Goal: Information Seeking & Learning: Find specific fact

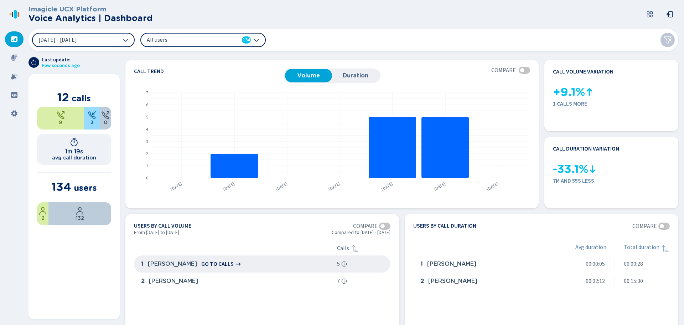
click at [236, 263] on icon at bounding box center [238, 263] width 5 height 3
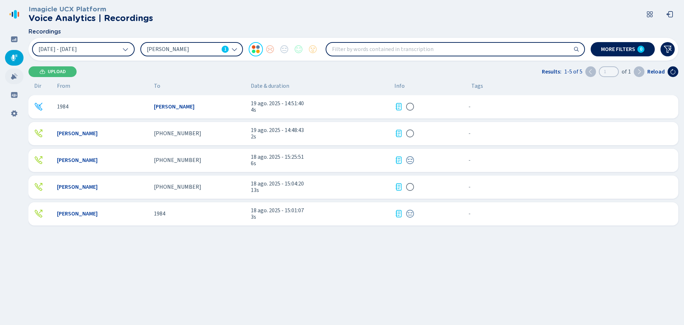
click at [11, 77] on icon at bounding box center [14, 76] width 7 height 7
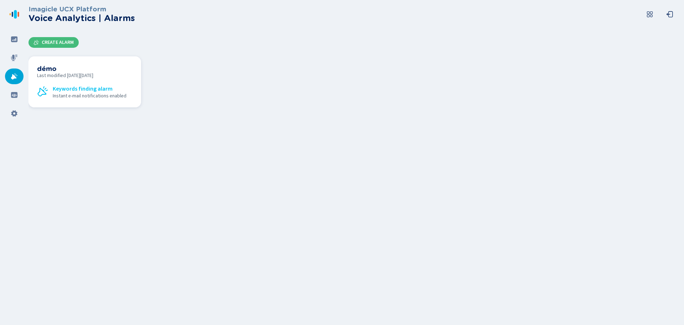
click at [66, 72] on h3 "démo" at bounding box center [84, 69] width 95 height 8
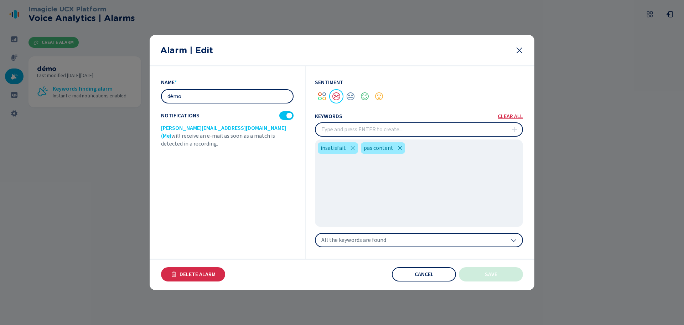
click at [524, 49] on div "Alarm | Edit" at bounding box center [342, 50] width 385 height 31
click at [517, 51] on icon at bounding box center [519, 50] width 9 height 9
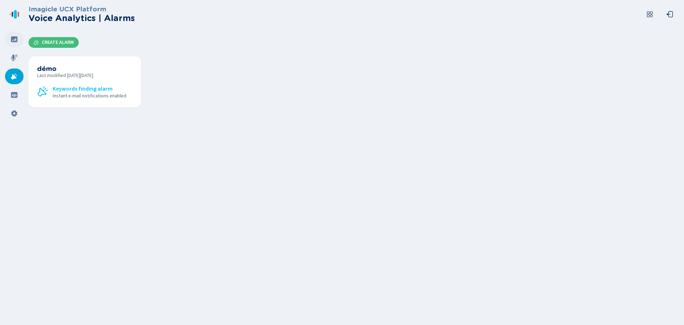
click at [15, 40] on icon at bounding box center [14, 39] width 7 height 7
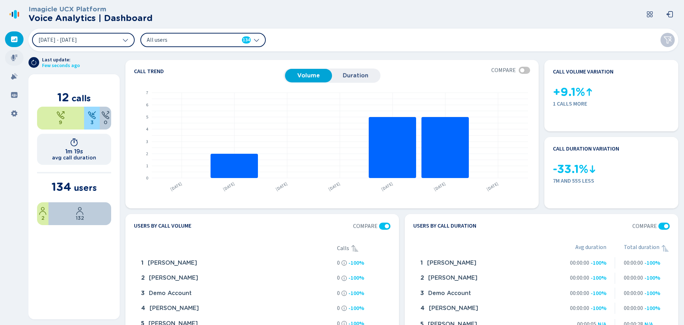
click at [16, 53] on div at bounding box center [14, 58] width 19 height 16
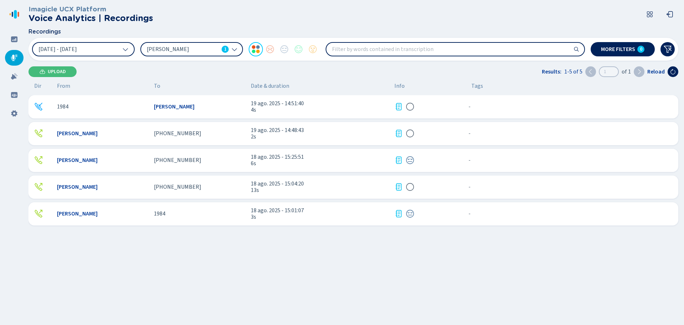
click at [365, 48] on input "search" at bounding box center [455, 49] width 258 height 13
click at [77, 50] on span "[DATE] - [DATE]" at bounding box center [57, 49] width 38 height 6
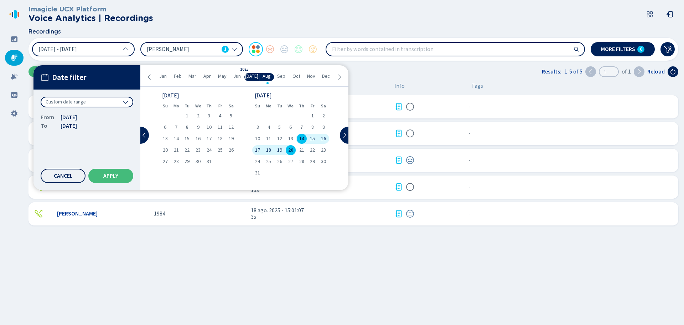
click at [96, 103] on div "Custom date range" at bounding box center [87, 102] width 93 height 11
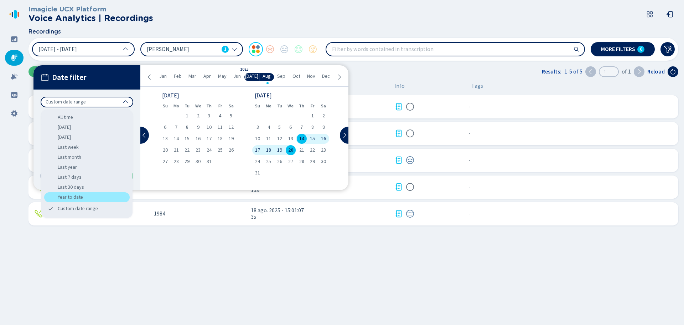
click at [83, 195] on div "Year to date" at bounding box center [87, 197] width 86 height 10
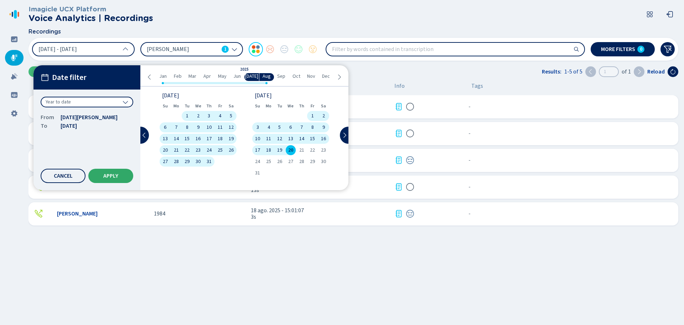
click at [114, 179] on span "Apply" at bounding box center [110, 176] width 15 height 6
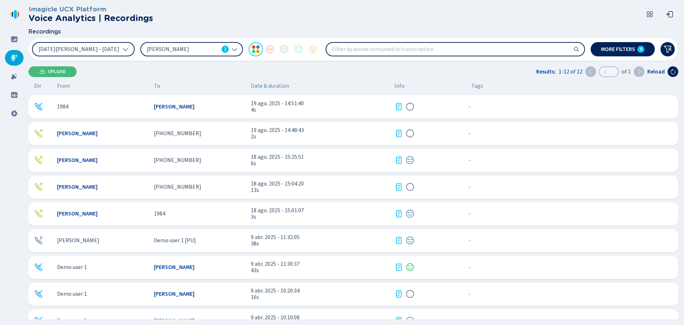
click at [353, 46] on input "search" at bounding box center [455, 49] width 258 height 13
type input "insatisfait"
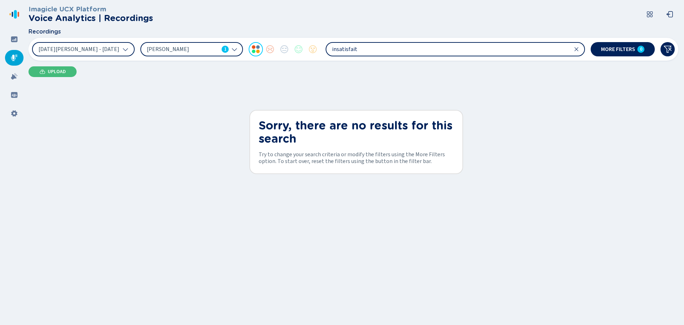
drag, startPoint x: 411, startPoint y: 51, endPoint x: 319, endPoint y: 54, distance: 92.0
click at [319, 54] on div "1 Jan 2025 - 20 Aug 2025 Nicola Boscolo 1 insatisfait" at bounding box center [308, 49] width 553 height 14
type input "dérange"
drag, startPoint x: 357, startPoint y: 48, endPoint x: 304, endPoint y: 54, distance: 53.1
click at [304, 54] on div "1 Jan 2025 - 20 Aug 2025 Nicola Boscolo 1 dérange" at bounding box center [308, 49] width 553 height 14
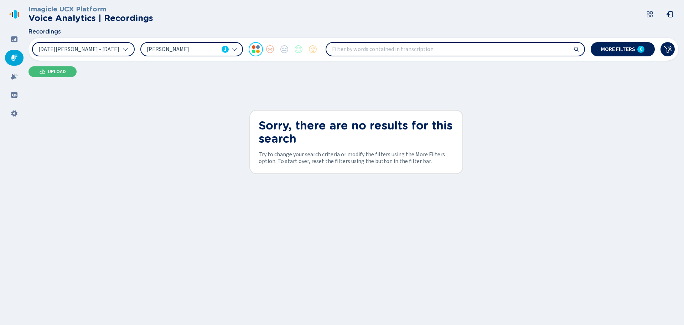
click at [232, 54] on div "Nicola Boscolo 1" at bounding box center [191, 49] width 103 height 14
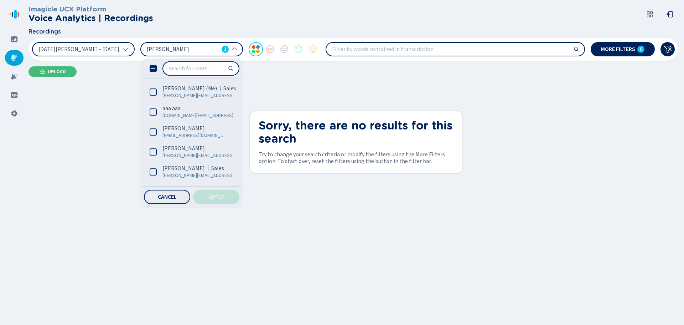
click at [155, 67] on icon at bounding box center [153, 68] width 7 height 7
click at [365, 46] on input "search" at bounding box center [455, 49] width 258 height 13
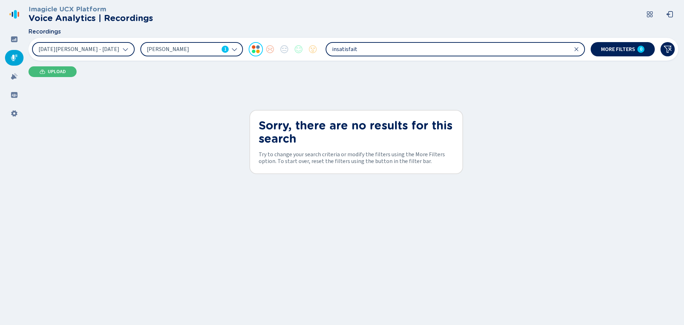
type input "insatisfait"
drag, startPoint x: 365, startPoint y: 46, endPoint x: 325, endPoint y: 45, distance: 39.6
click at [325, 45] on div "1 Jan 2025 - 20 Aug 2025 Nicola Boscolo 1 insatisfait" at bounding box center [308, 49] width 553 height 14
click at [233, 45] on div "Nicola Boscolo 1" at bounding box center [191, 49] width 103 height 14
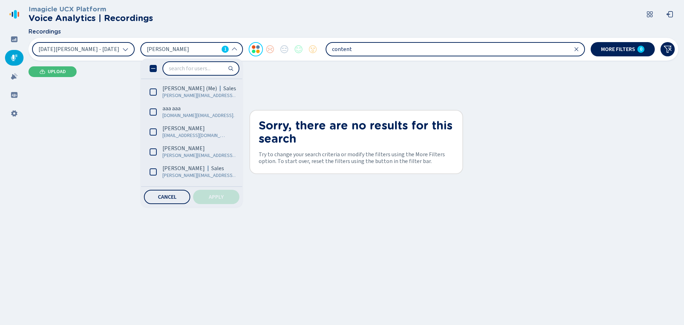
click at [151, 69] on icon at bounding box center [153, 68] width 7 height 7
click at [212, 192] on button "Apply" at bounding box center [216, 197] width 46 height 14
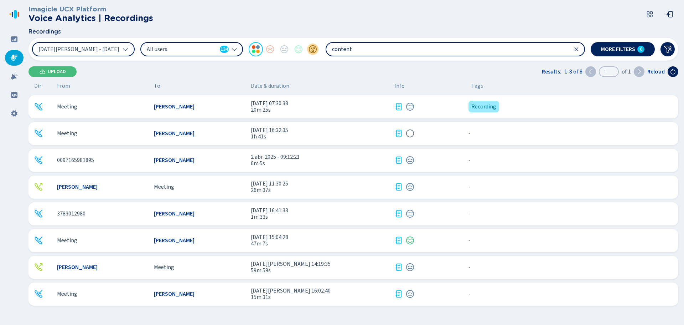
drag, startPoint x: 358, startPoint y: 52, endPoint x: 319, endPoint y: 50, distance: 39.3
click at [319, 50] on div "1 Jan 2025 - 20 Aug 2025 All users 134 content" at bounding box center [308, 49] width 553 height 14
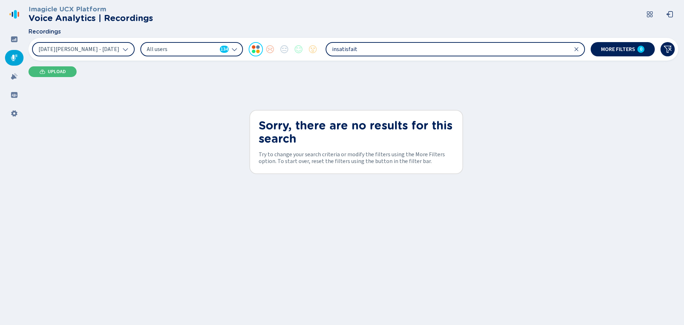
drag, startPoint x: 363, startPoint y: 50, endPoint x: 268, endPoint y: 45, distance: 95.2
click at [268, 45] on div "1 Jan 2025 - 20 Aug 2025 All users 134 insatisfait" at bounding box center [308, 49] width 553 height 14
type input "content"
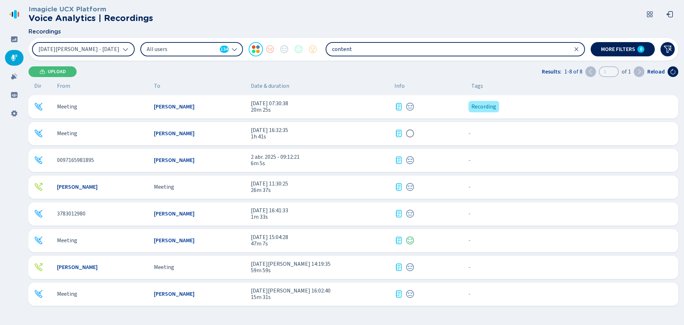
click at [399, 105] on icon at bounding box center [399, 106] width 6 height 7
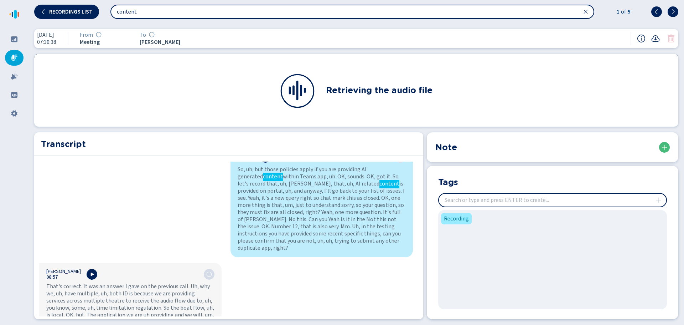
scroll to position [1448, 0]
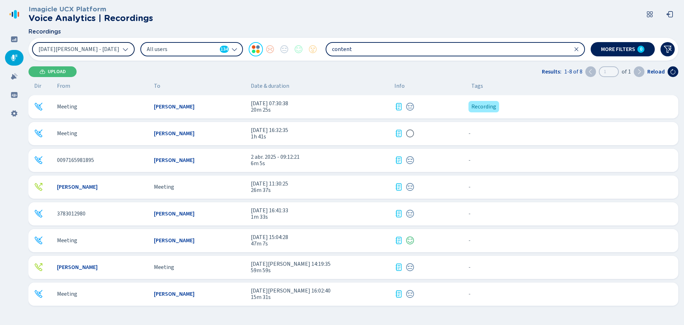
click at [113, 51] on button "1 Jan 2025 - 20 Aug 2025" at bounding box center [83, 49] width 103 height 14
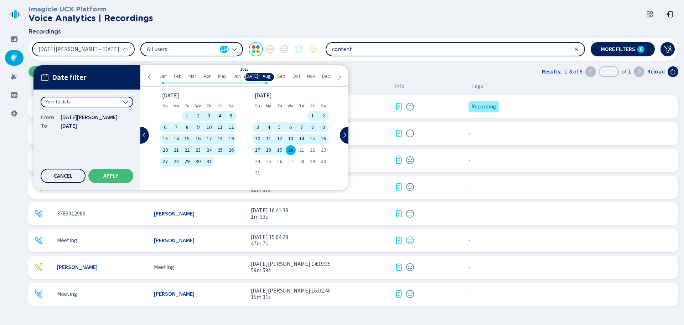
click at [208, 21] on header "Imagicle UCX Platform Voice Analytics | Recordings" at bounding box center [355, 14] width 653 height 29
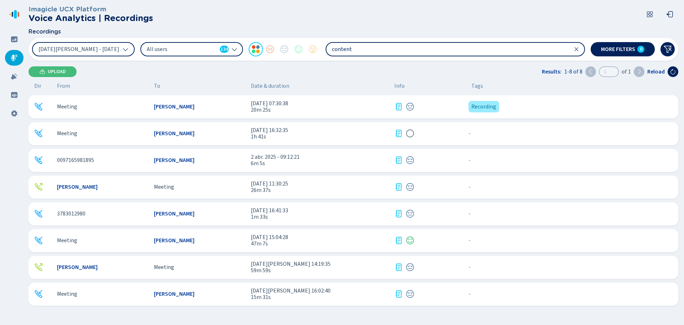
click at [177, 52] on span "All users" at bounding box center [182, 49] width 70 height 8
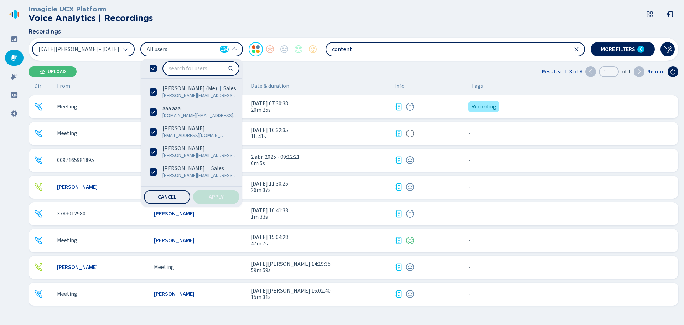
click at [153, 66] on icon at bounding box center [153, 68] width 7 height 7
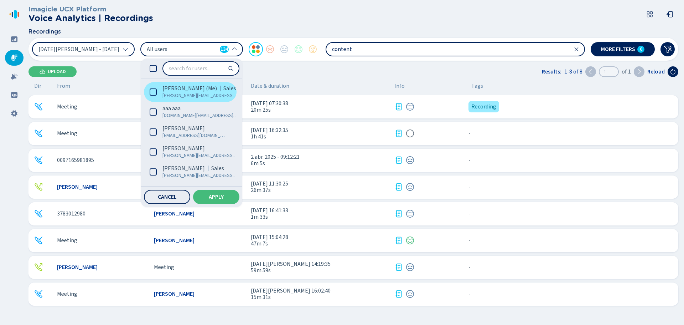
click at [166, 93] on span "gabriel.portari@imagicle.com" at bounding box center [200, 95] width 76 height 7
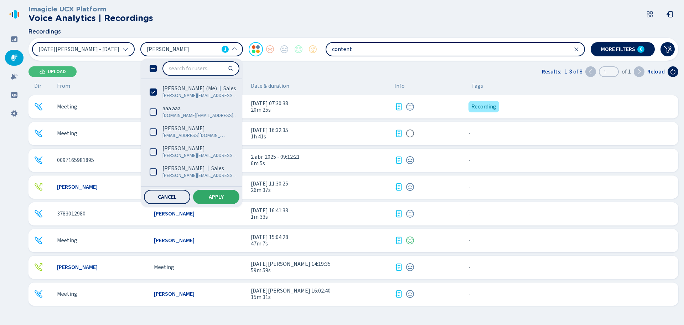
click at [210, 194] on span "Apply" at bounding box center [216, 197] width 15 height 6
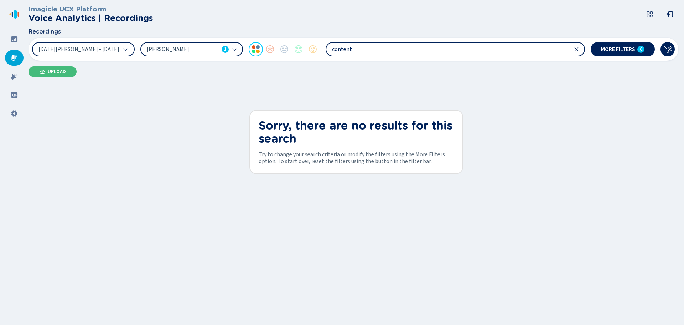
drag, startPoint x: 356, startPoint y: 44, endPoint x: 325, endPoint y: 45, distance: 30.6
click at [325, 45] on div "1 Jan 2025 - 20 Aug 2025 Gabriel Portari 1 content" at bounding box center [308, 49] width 553 height 14
click at [212, 50] on span "Gabriel Portari" at bounding box center [183, 49] width 72 height 8
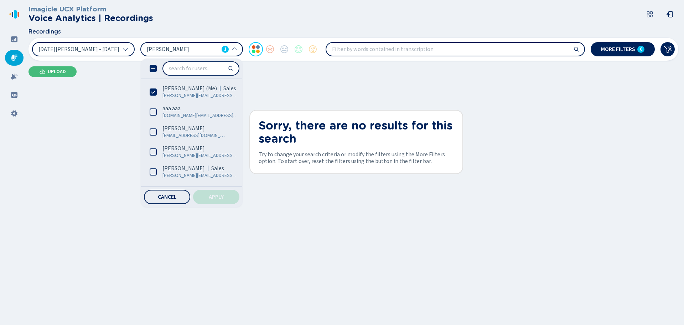
click at [212, 49] on span "Gabriel Portari" at bounding box center [183, 49] width 72 height 8
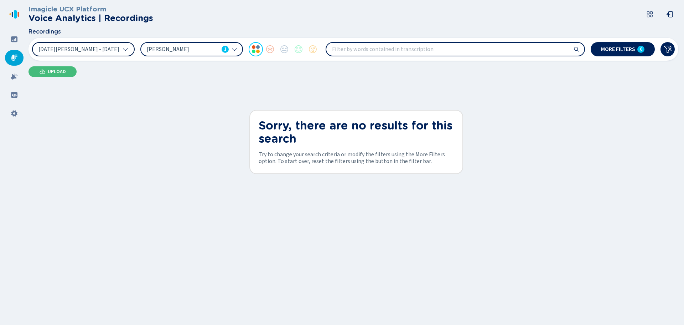
click at [93, 50] on span "1 Jan 2025 - 20 Aug 2025" at bounding box center [78, 49] width 81 height 6
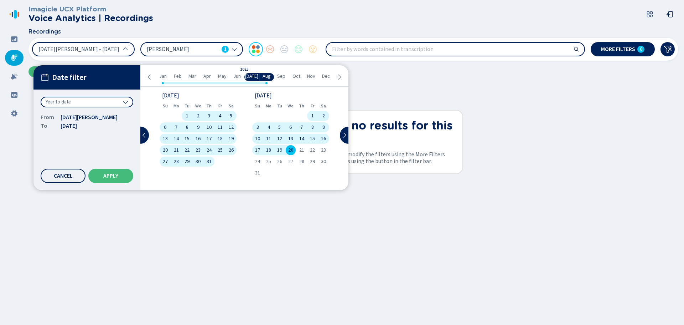
click at [108, 122] on div "To 20 Aug 2025" at bounding box center [87, 125] width 93 height 9
click at [104, 178] on span "Apply" at bounding box center [110, 176] width 15 height 6
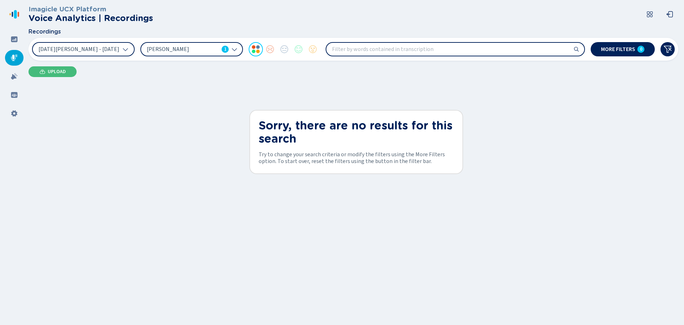
click at [289, 84] on div "Imagicle UCX Platform Voice Analytics | Recordings Recordings 1 Jan 2025 - 20 A…" at bounding box center [357, 162] width 656 height 325
click at [268, 45] on div at bounding box center [270, 49] width 14 height 14
click at [294, 52] on div at bounding box center [298, 49] width 14 height 14
click at [257, 46] on div at bounding box center [256, 49] width 14 height 14
click at [643, 47] on div "0" at bounding box center [640, 49] width 7 height 7
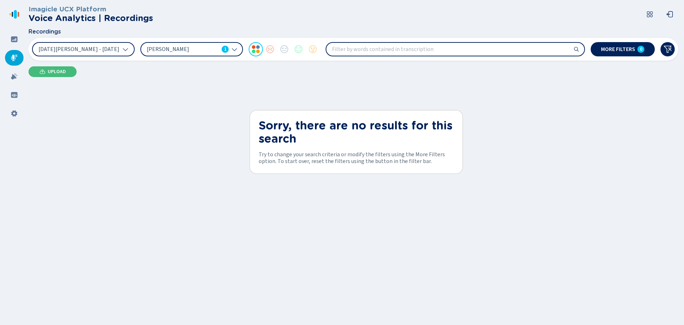
click at [215, 49] on span "Gabriel Portari" at bounding box center [183, 49] width 72 height 8
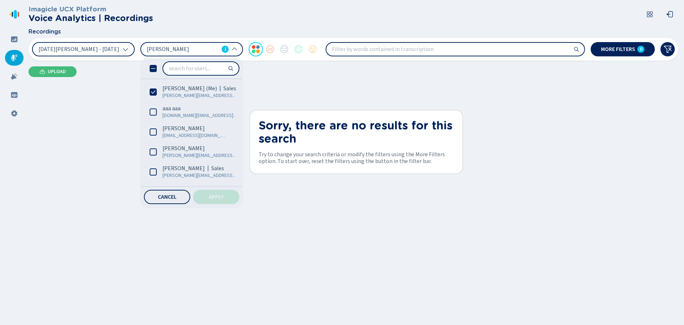
click at [152, 70] on icon at bounding box center [153, 68] width 7 height 7
click at [175, 72] on input "search" at bounding box center [201, 68] width 76 height 13
click at [159, 69] on div at bounding box center [191, 68] width 101 height 20
click at [151, 68] on icon at bounding box center [153, 68] width 7 height 7
click at [182, 69] on input "search" at bounding box center [201, 68] width 76 height 13
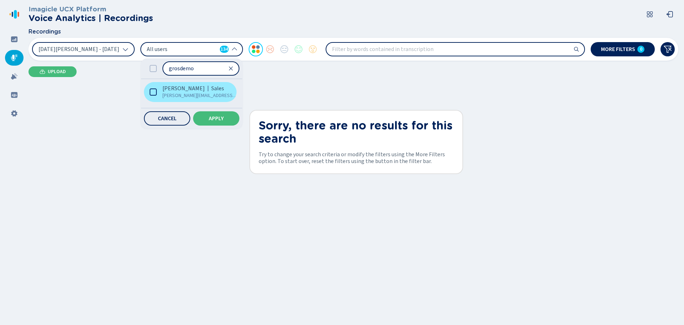
type input "grosdemo"
click at [205, 90] on span "Anthony Grosdemouge" at bounding box center [183, 88] width 42 height 7
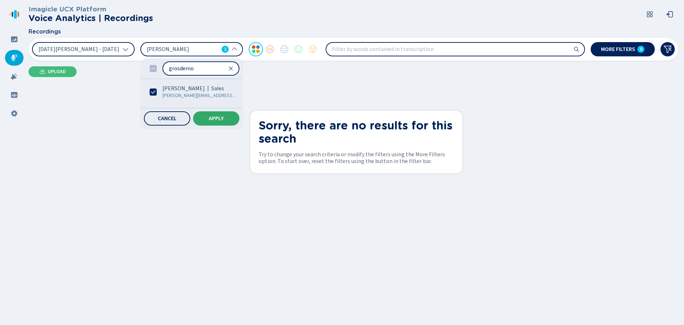
click at [216, 115] on button "Apply" at bounding box center [216, 118] width 46 height 14
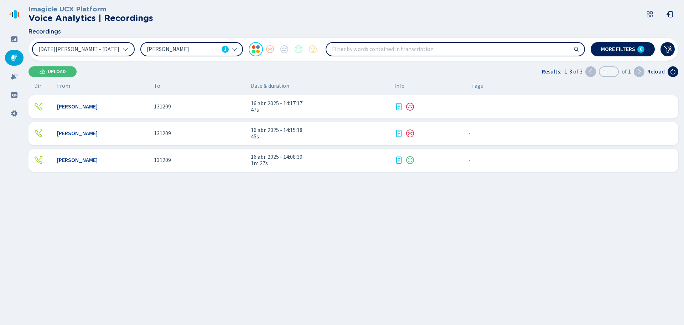
click at [98, 136] on span "Anthony Grosdemouge" at bounding box center [77, 133] width 41 height 6
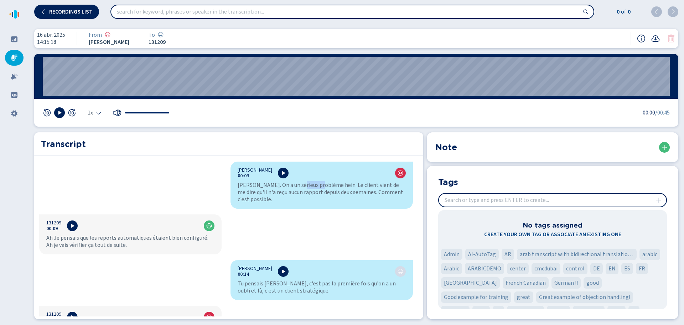
drag, startPoint x: 316, startPoint y: 185, endPoint x: 294, endPoint y: 182, distance: 22.2
click at [294, 182] on div "Gabriel. On a un sérieux problème hein. Le client vient de me dire qu'il n'a re…" at bounding box center [322, 191] width 168 height 21
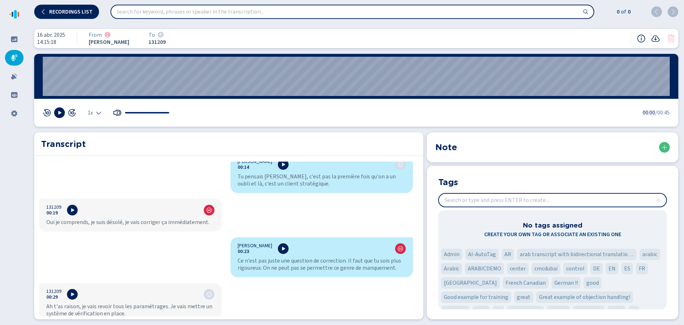
click at [333, 201] on div "Anthony Grosdemouge 00:03 Gabriel. On a un sérieux problème hein. Le client vie…" at bounding box center [226, 238] width 384 height 155
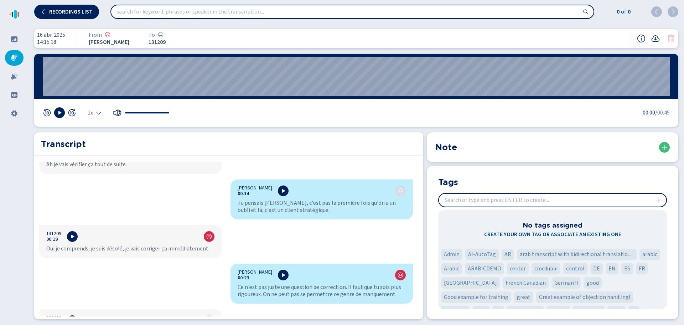
scroll to position [55, 0]
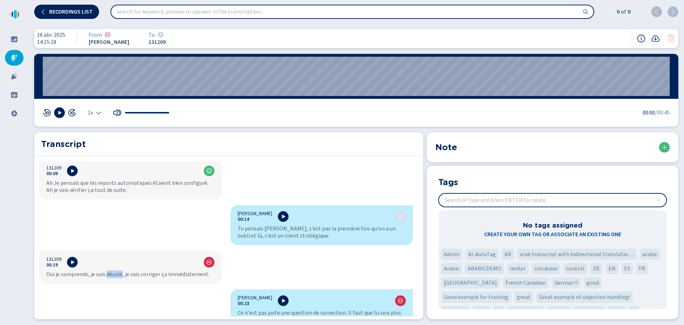
drag, startPoint x: 122, startPoint y: 274, endPoint x: 107, endPoint y: 271, distance: 14.9
click at [107, 271] on div "Oui je comprends, je suis désolé, je vais corriger ça immédiatement." at bounding box center [130, 273] width 168 height 7
copy div "désolé"
click at [103, 217] on div "Anthony Grosdemouge 00:03 Gabriel. On a un sérieux problème hein. Le client vie…" at bounding box center [226, 238] width 384 height 155
click at [11, 40] on icon at bounding box center [14, 39] width 6 height 6
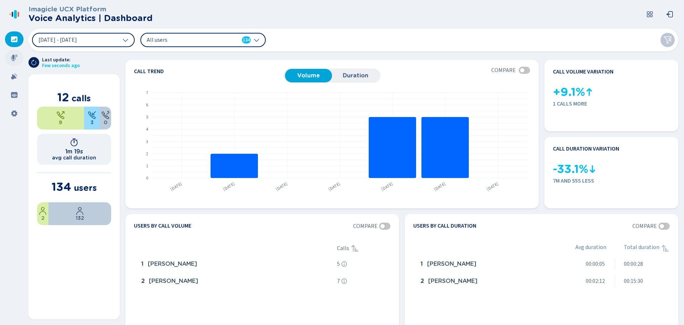
click at [14, 60] on icon at bounding box center [14, 57] width 7 height 7
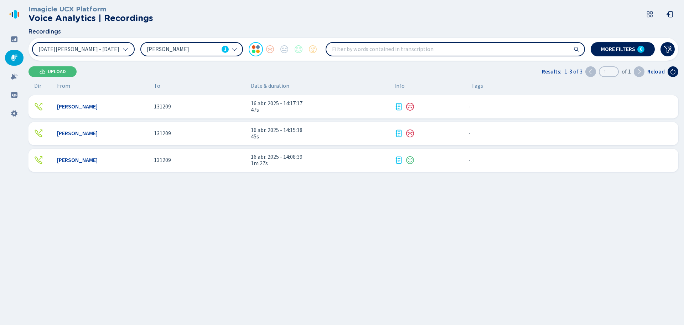
click at [167, 49] on span "Anthony Grosdemouge" at bounding box center [183, 49] width 72 height 8
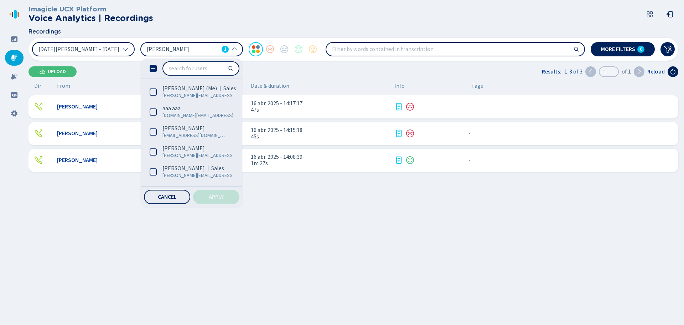
click at [155, 68] on icon at bounding box center [153, 68] width 7 height 7
click at [224, 194] on span "Apply" at bounding box center [216, 197] width 15 height 6
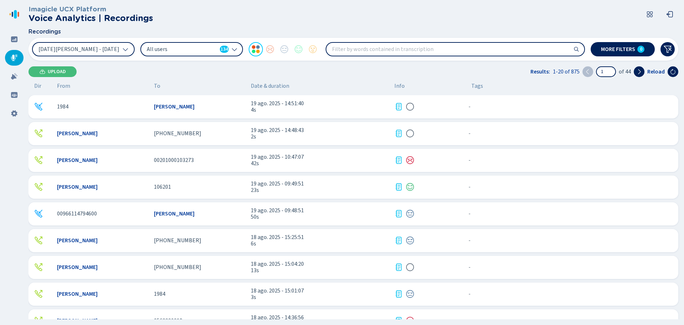
click at [349, 48] on input "search" at bounding box center [455, 49] width 258 height 13
paste input "désolé"
type input "désolé"
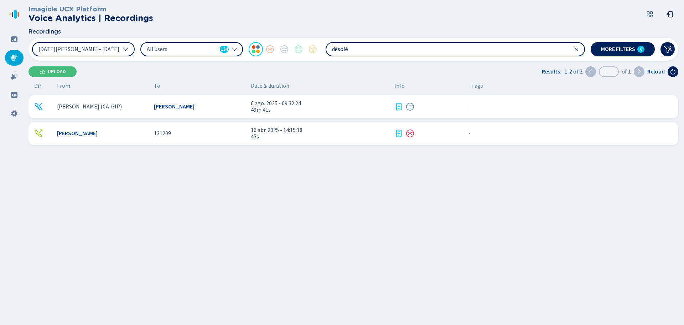
click at [98, 133] on span "Anthony Grosdemouge" at bounding box center [77, 133] width 41 height 6
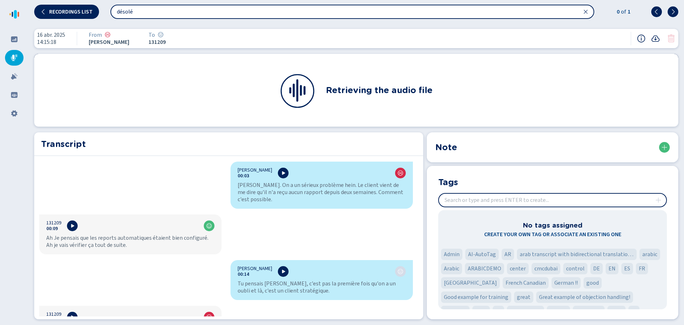
scroll to position [17, 0]
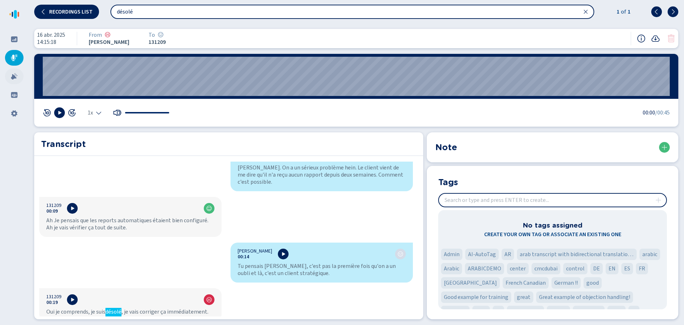
click at [10, 76] on div at bounding box center [14, 76] width 19 height 16
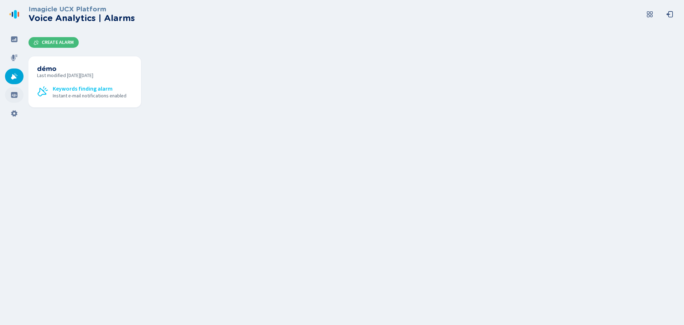
click at [14, 94] on icon at bounding box center [14, 95] width 6 height 6
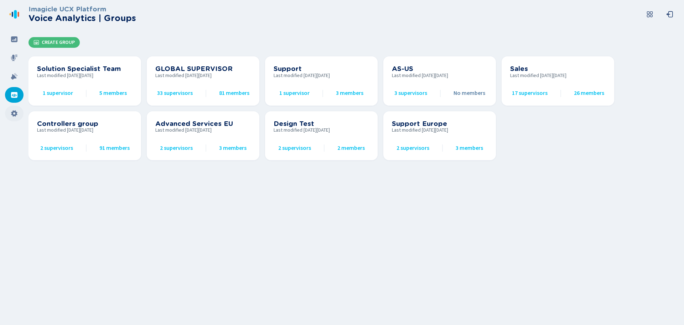
click at [14, 110] on icon at bounding box center [14, 113] width 7 height 7
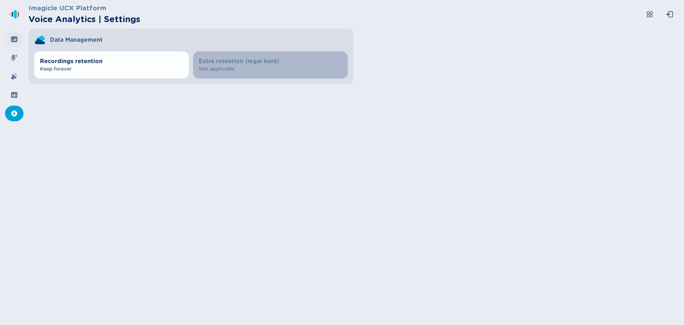
click at [18, 36] on div at bounding box center [14, 39] width 19 height 16
